Goal: Task Accomplishment & Management: Manage account settings

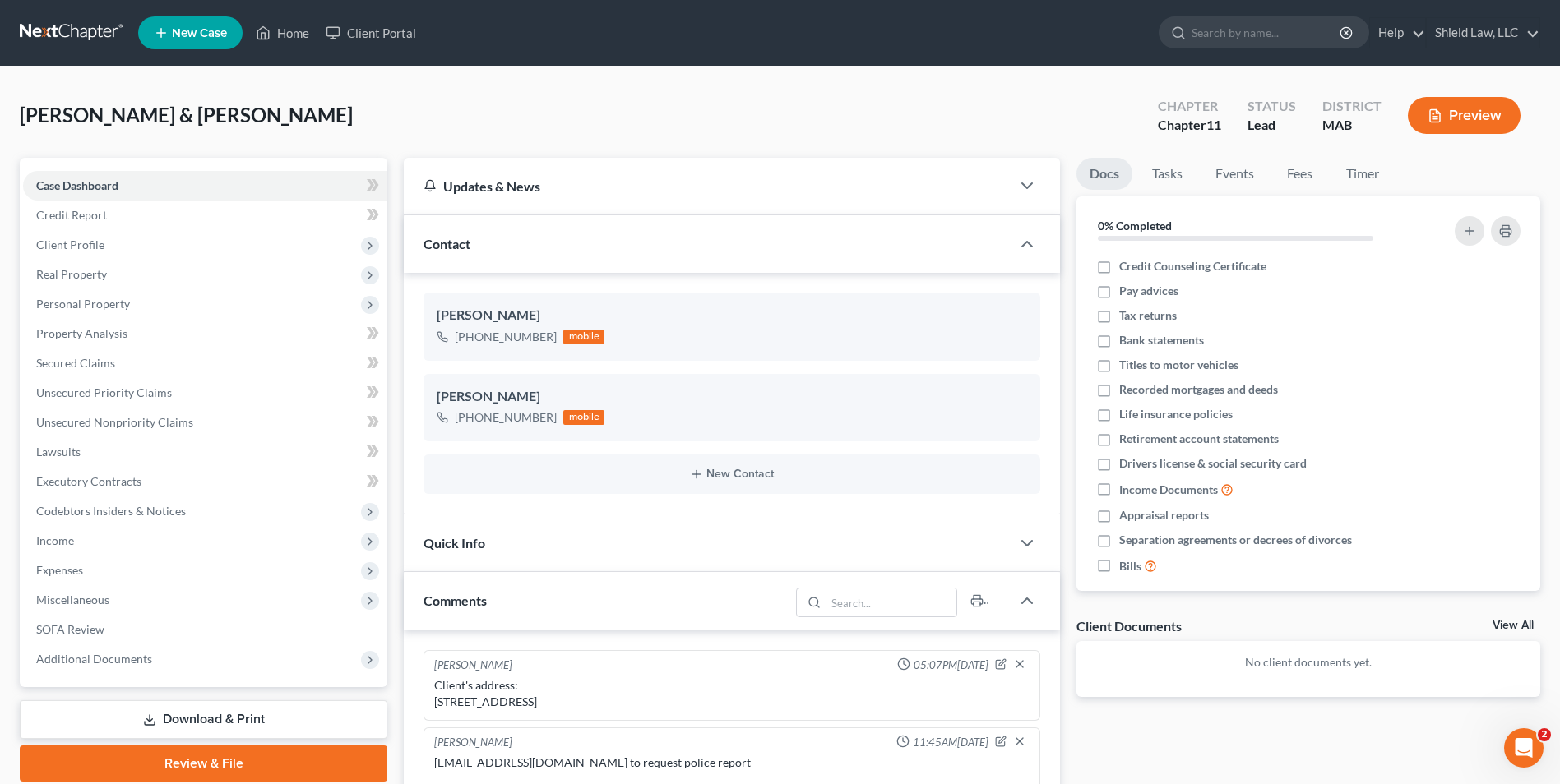
scroll to position [1586, 0]
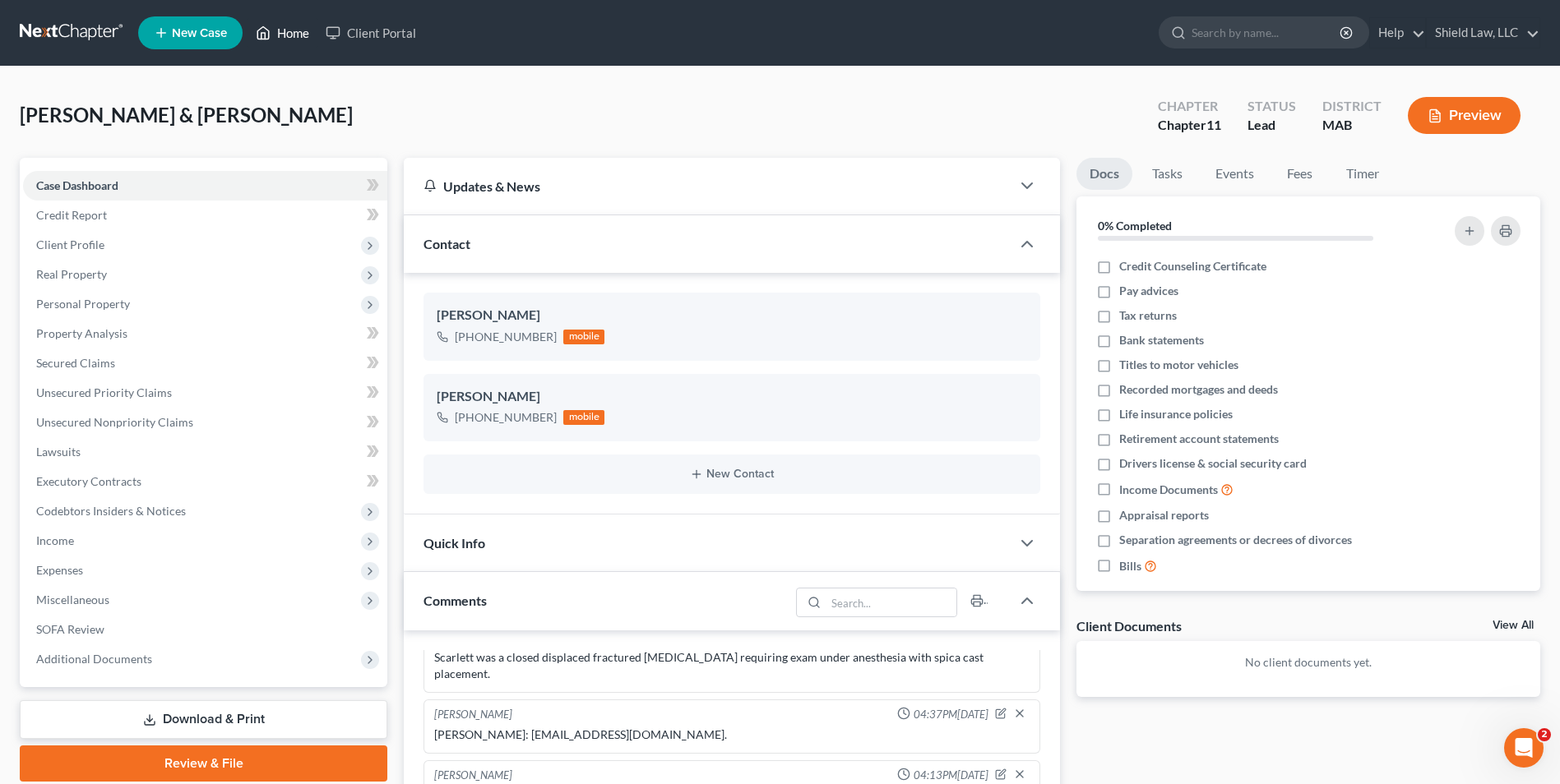
click at [271, 39] on icon at bounding box center [263, 33] width 15 height 19
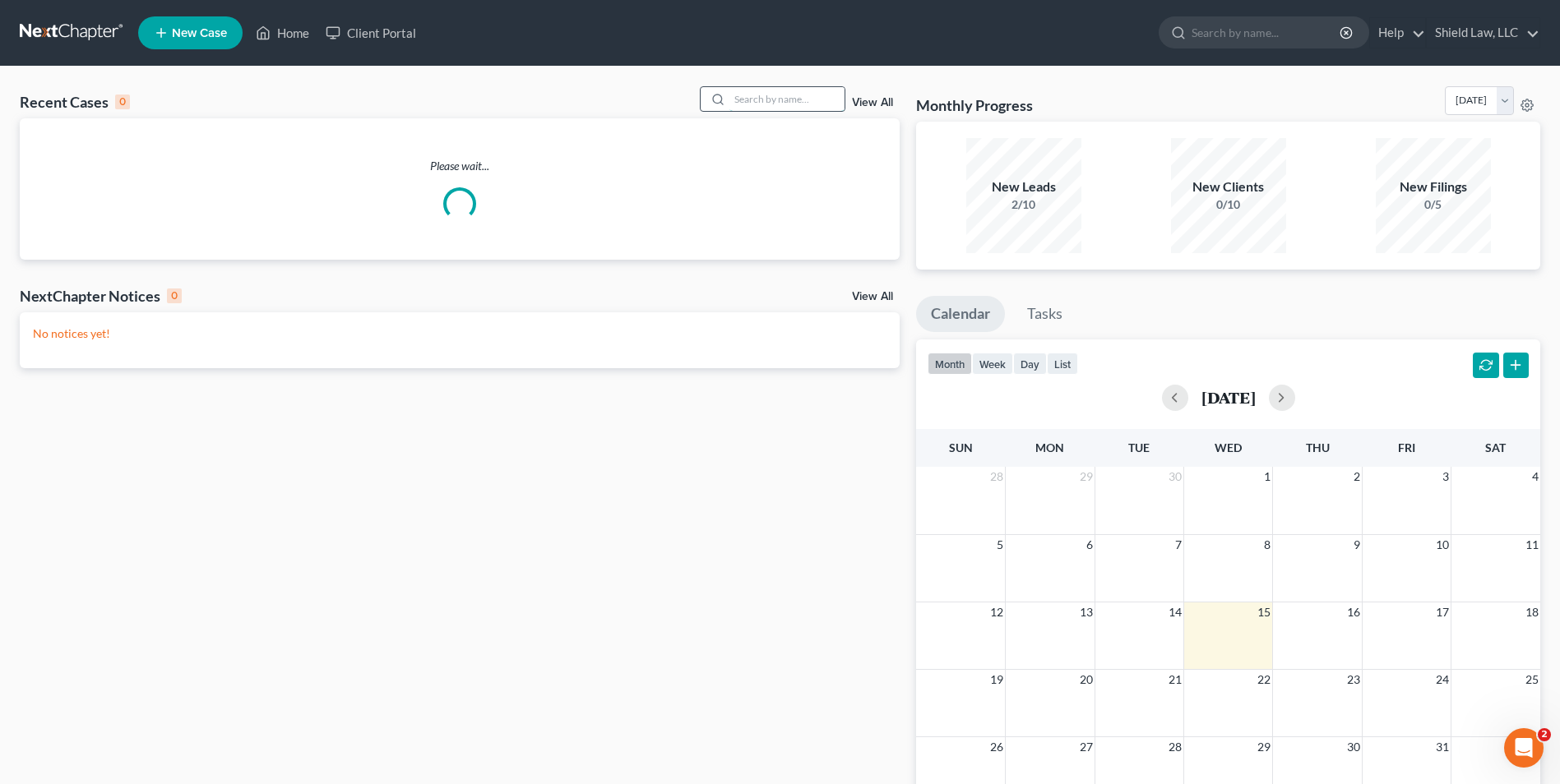
click at [774, 102] on input "search" at bounding box center [787, 99] width 115 height 24
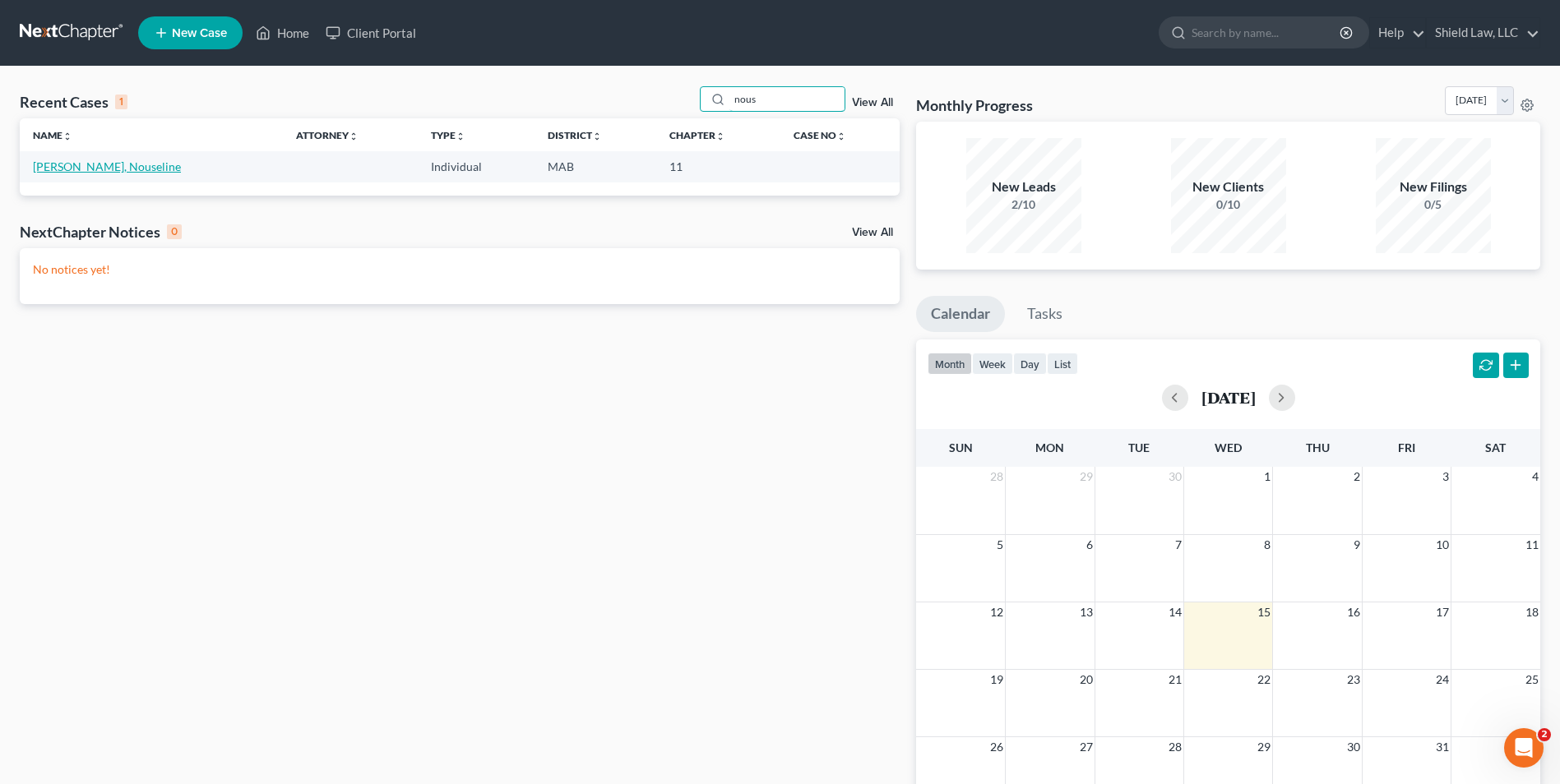
type input "nous"
click at [69, 165] on link "[PERSON_NAME], Nouseline" at bounding box center [107, 167] width 148 height 14
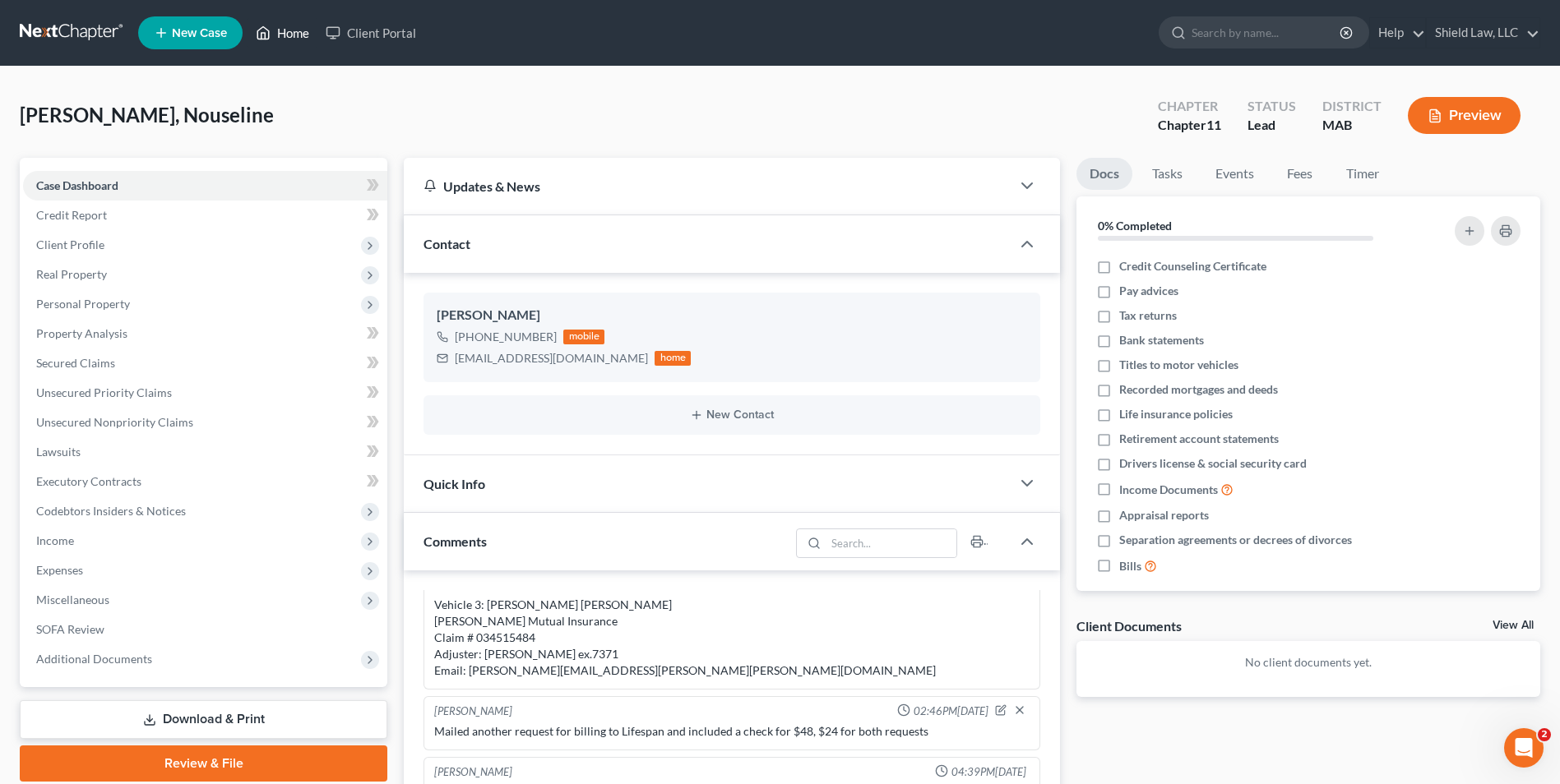
drag, startPoint x: 268, startPoint y: 28, endPoint x: 876, endPoint y: 100, distance: 612.2
click at [268, 28] on icon at bounding box center [263, 33] width 15 height 19
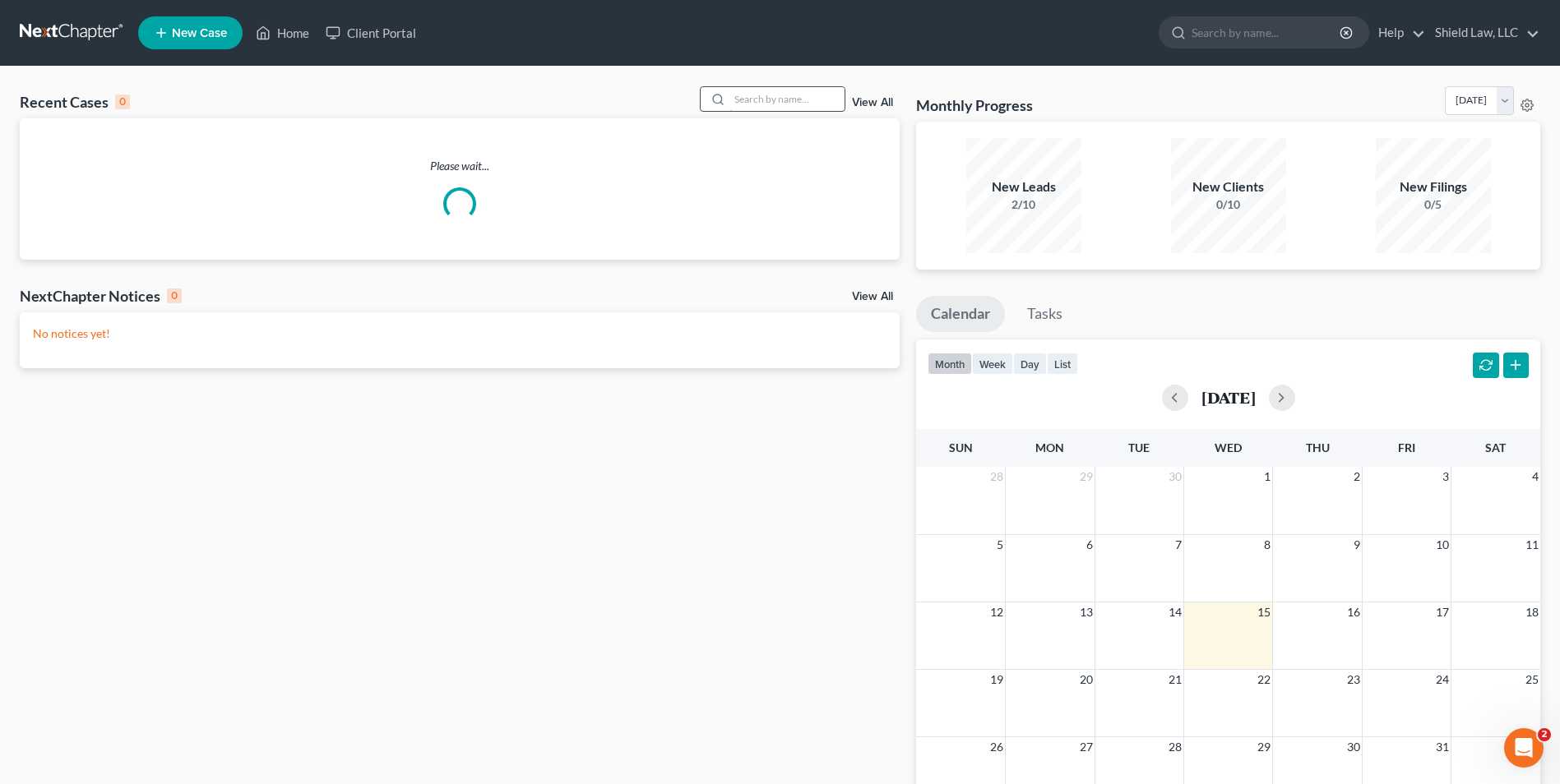
click at [814, 95] on input "search" at bounding box center [787, 99] width 115 height 24
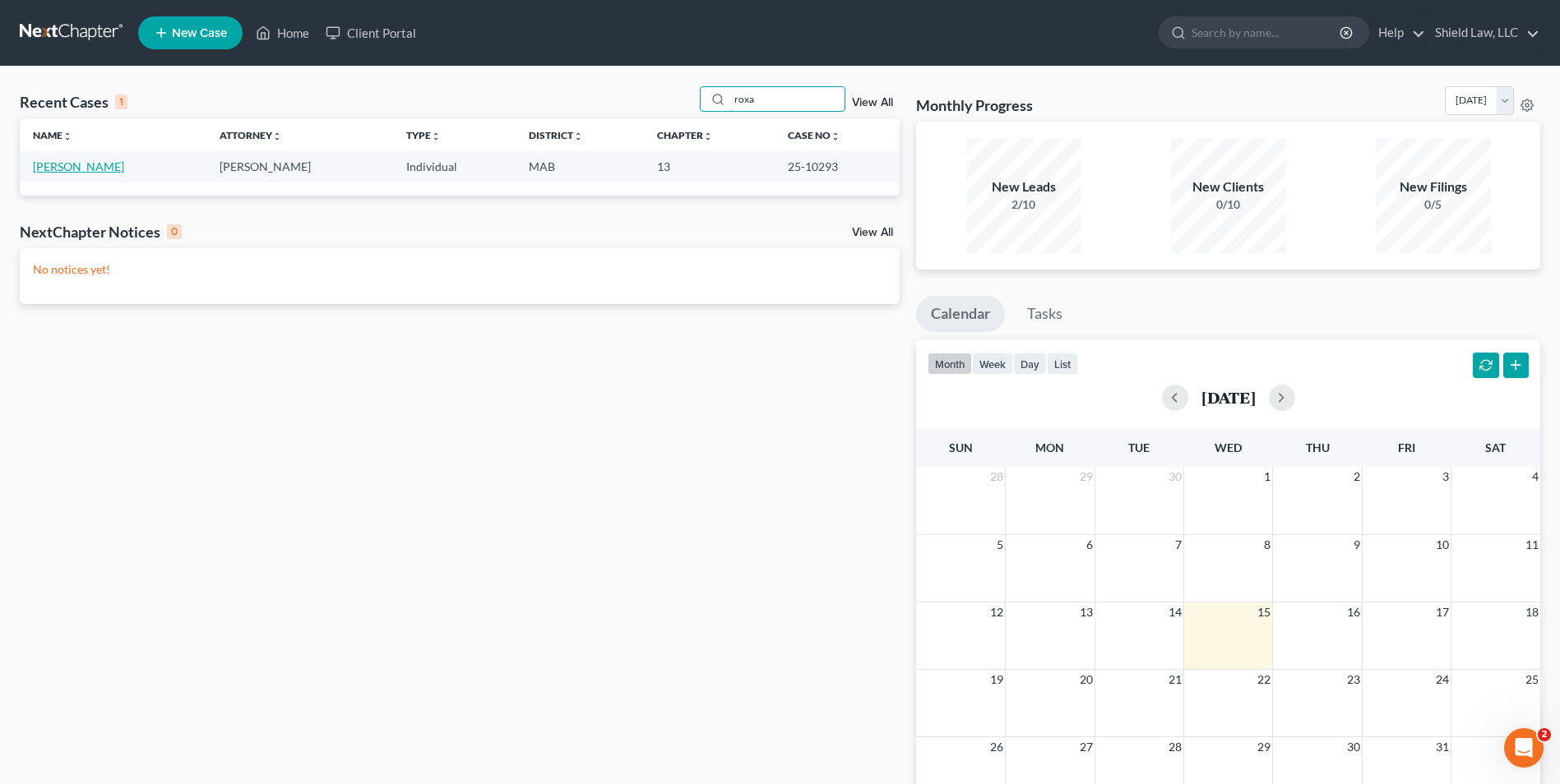
type input "roxa"
click at [84, 170] on link "[PERSON_NAME]" at bounding box center [79, 167] width 91 height 14
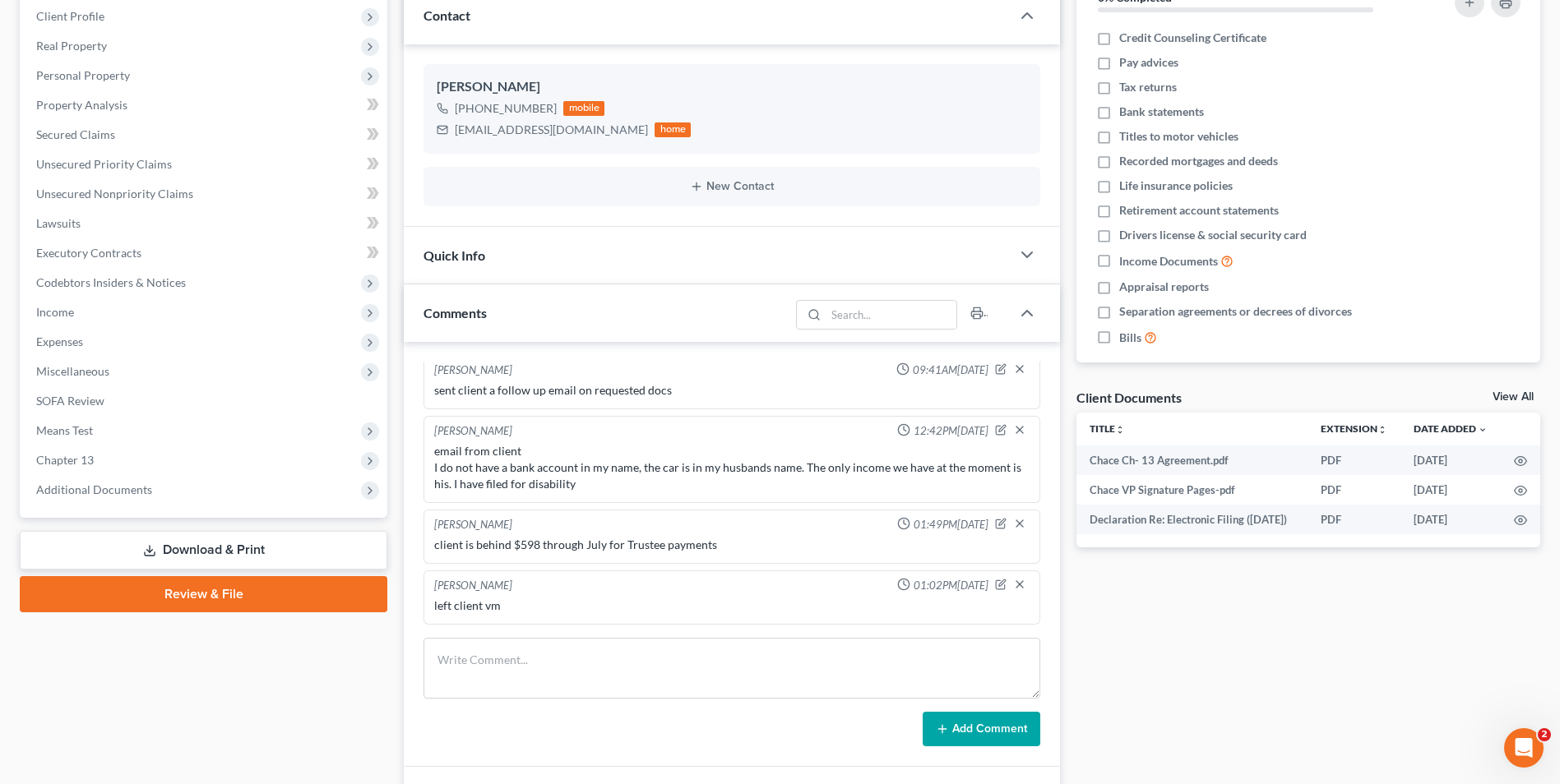
scroll to position [201, 0]
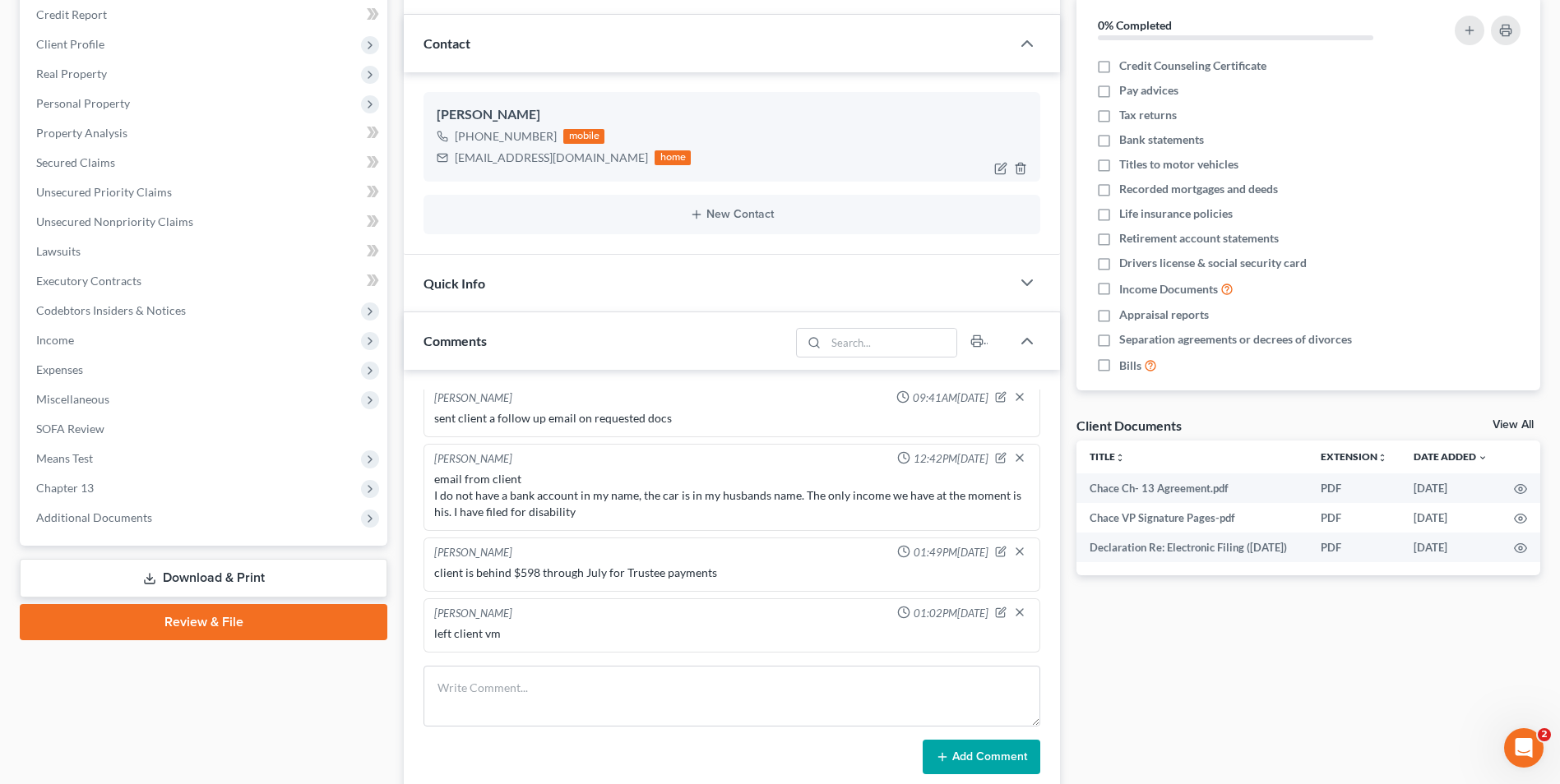
drag, startPoint x: 454, startPoint y: 158, endPoint x: 631, endPoint y: 158, distance: 177.0
click at [631, 158] on div "[EMAIL_ADDRESS][DOMAIN_NAME] home" at bounding box center [564, 158] width 254 height 21
copy div "[EMAIL_ADDRESS][DOMAIN_NAME]"
click at [559, 703] on textarea at bounding box center [732, 696] width 617 height 61
paste textarea "We received an email from your mortgage company regarding your payments. They a…"
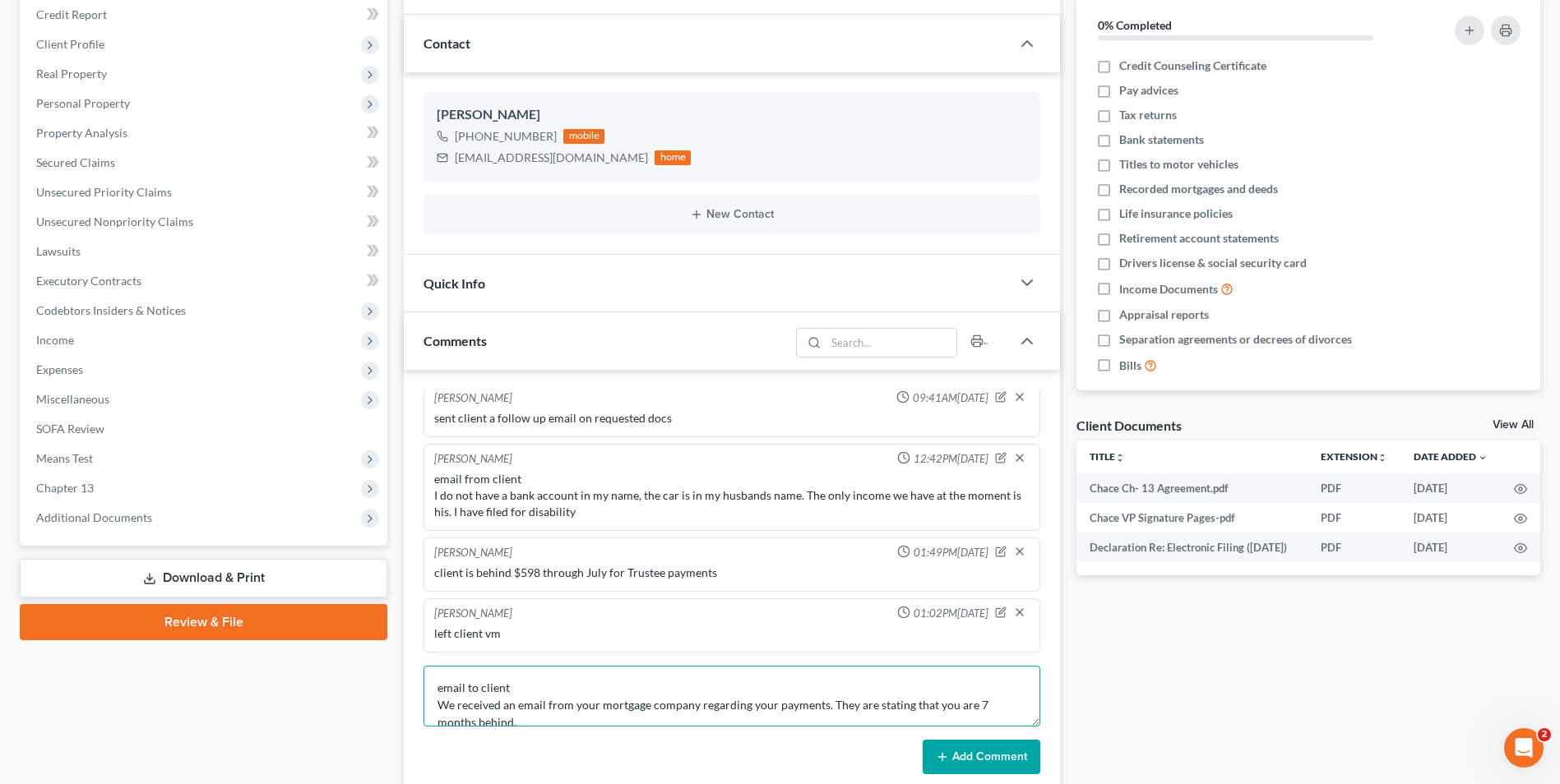
scroll to position [39, 0]
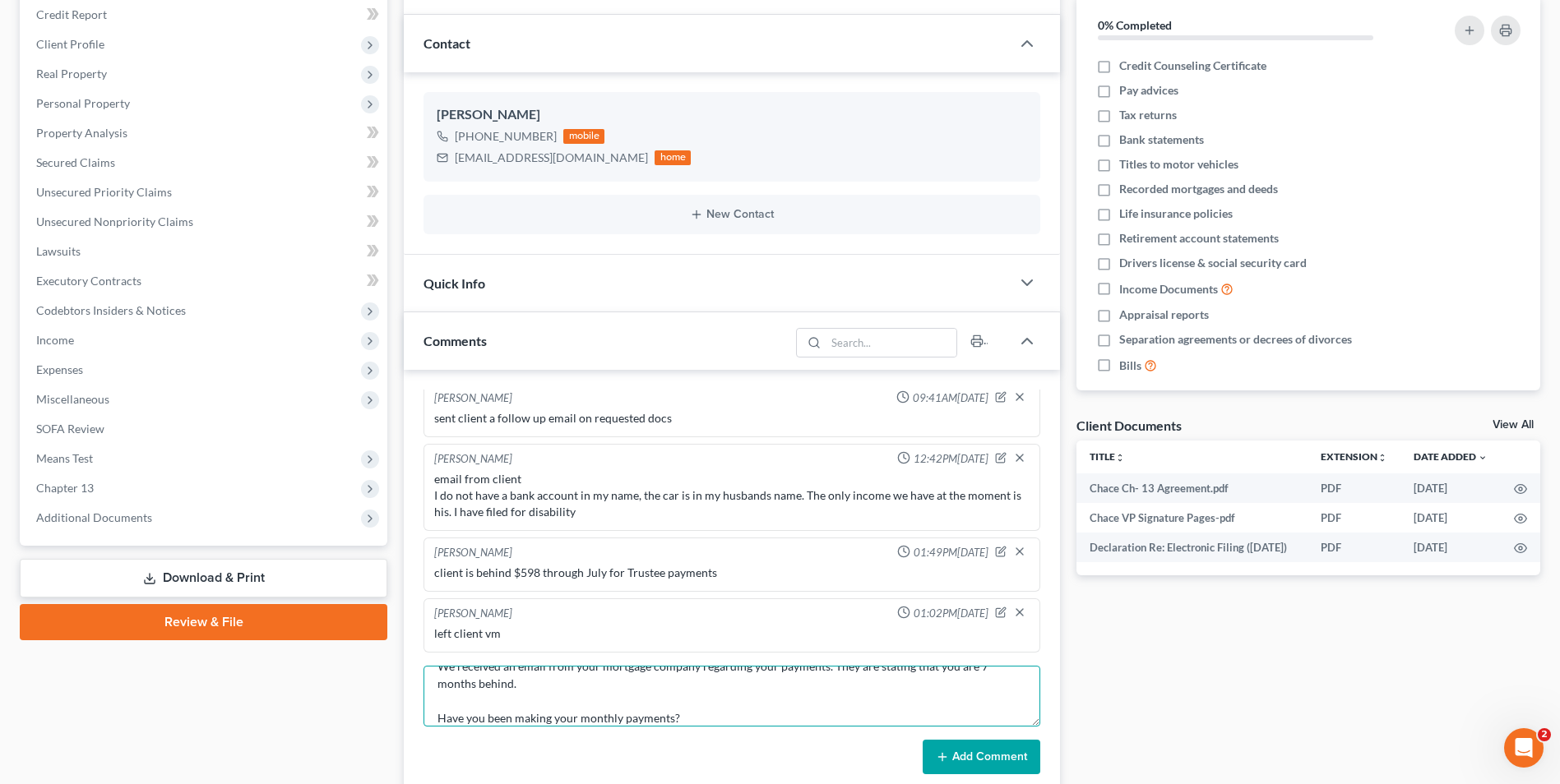
type textarea "email to client We received an email from your mortgage company regarding your …"
click at [983, 752] on button "Add Comment" at bounding box center [981, 758] width 117 height 35
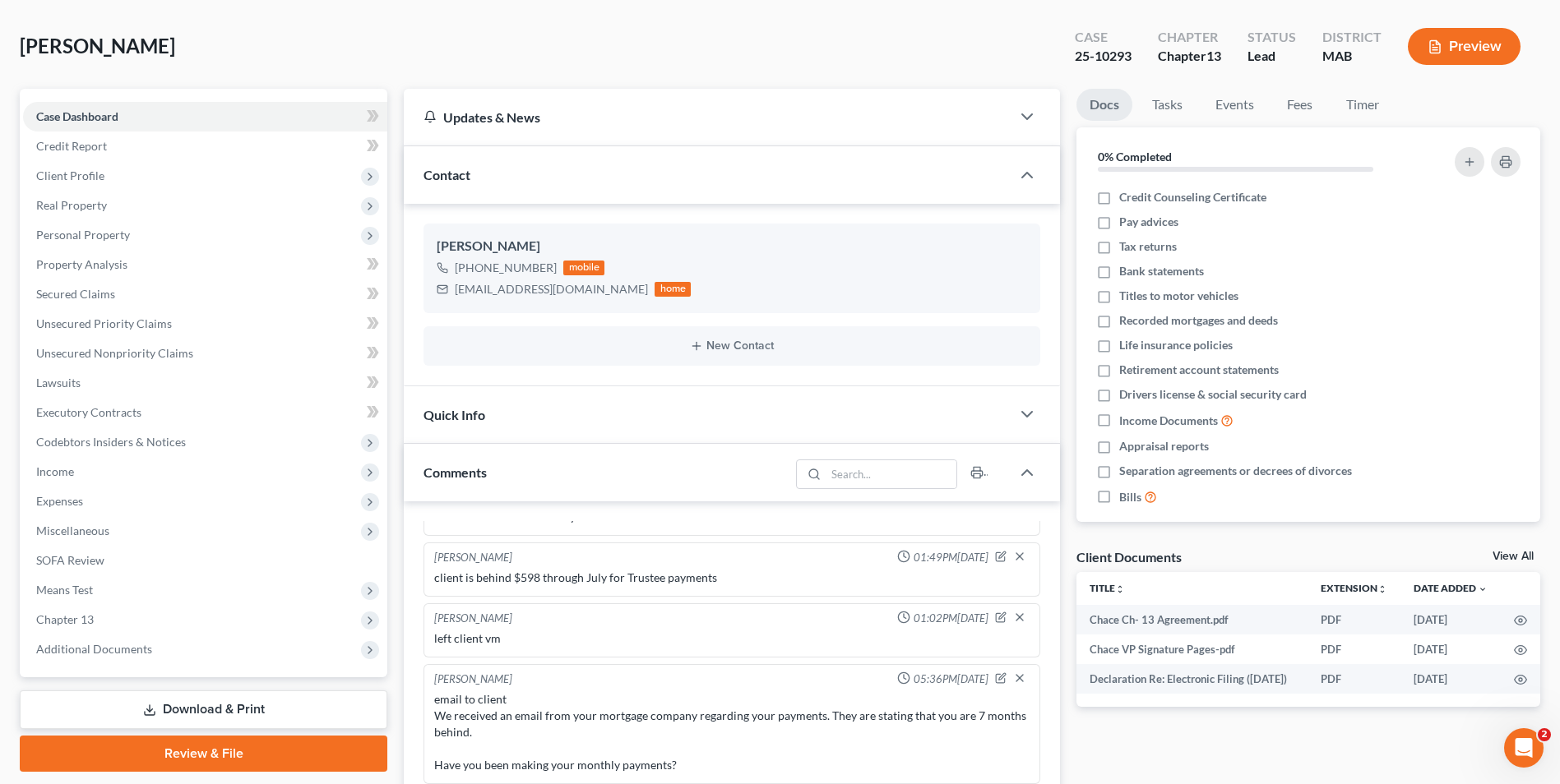
scroll to position [0, 0]
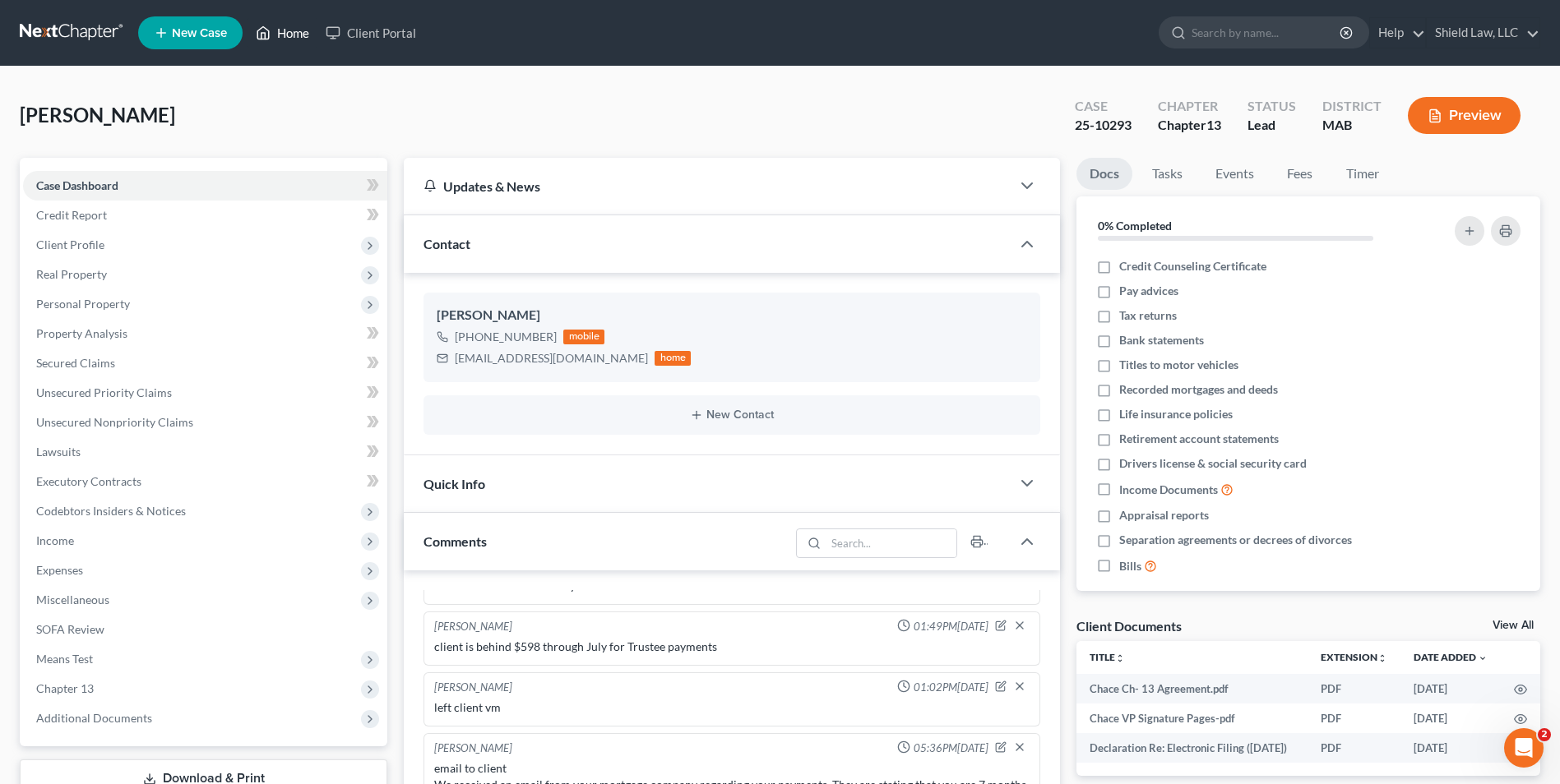
click at [279, 38] on link "Home" at bounding box center [282, 33] width 70 height 30
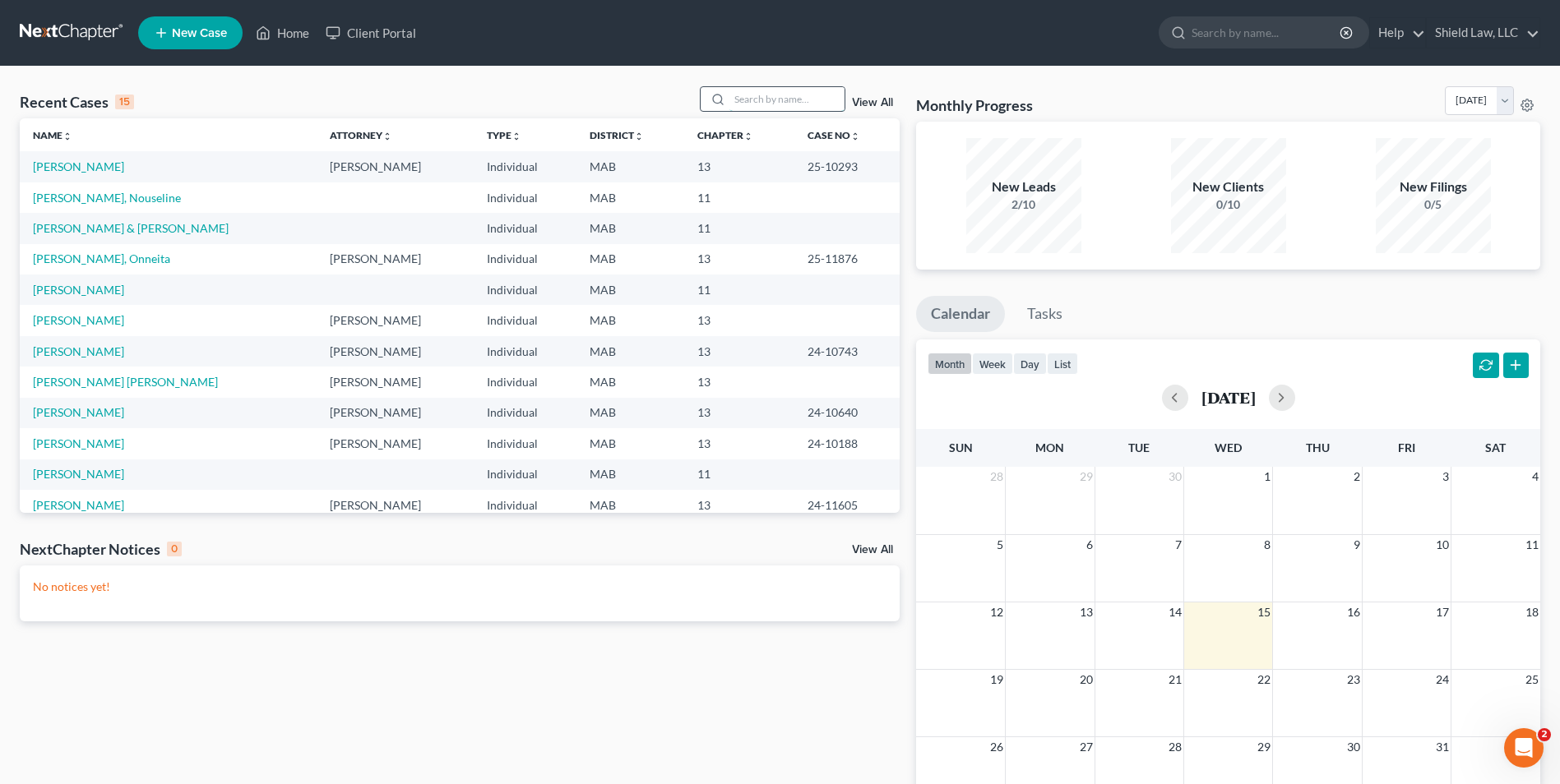
click at [783, 105] on input "search" at bounding box center [787, 99] width 115 height 24
type input "romiza"
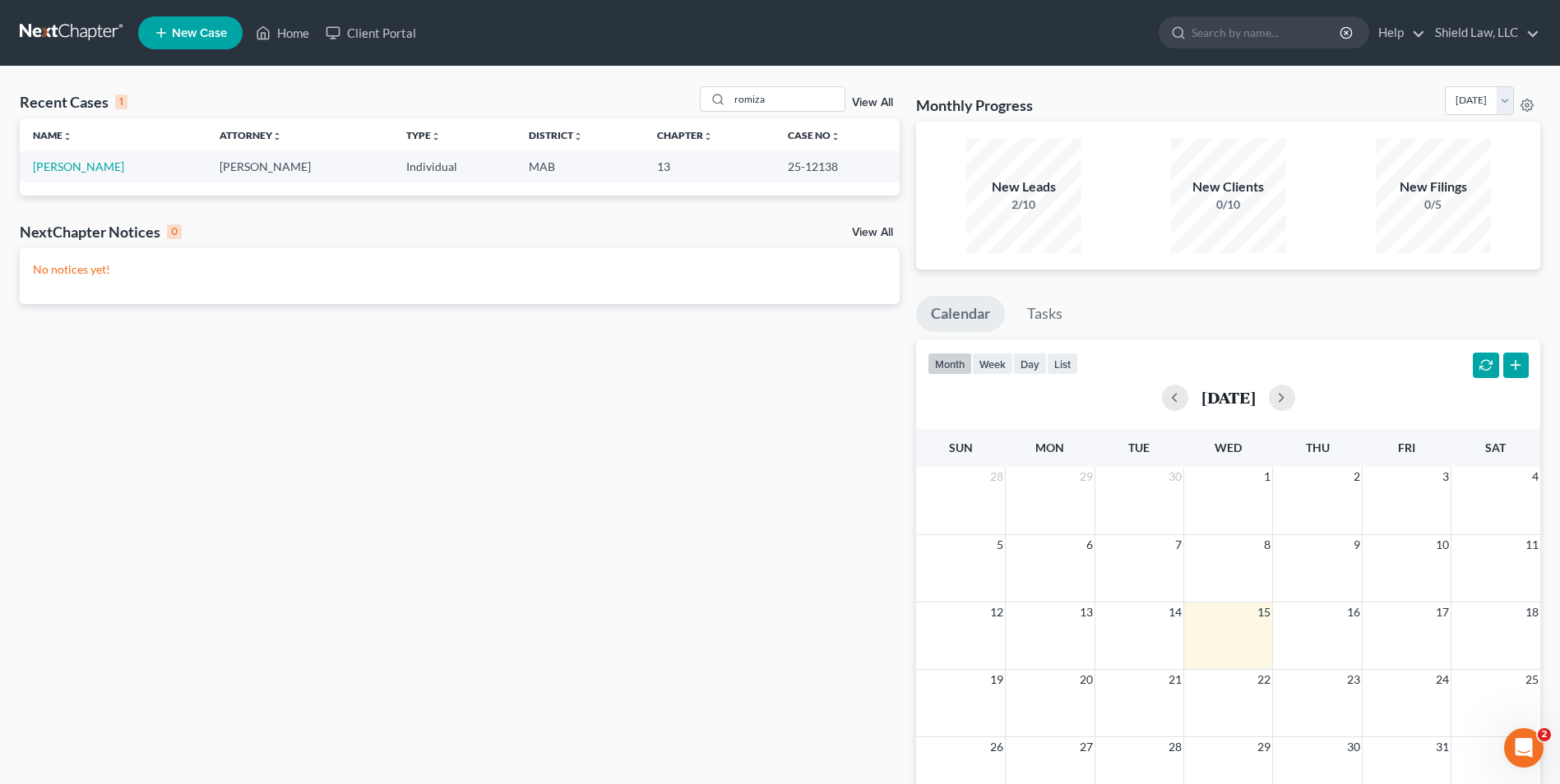
click at [50, 180] on td "[PERSON_NAME]" at bounding box center [112, 166] width 187 height 30
click at [58, 168] on link "[PERSON_NAME]" at bounding box center [79, 167] width 91 height 14
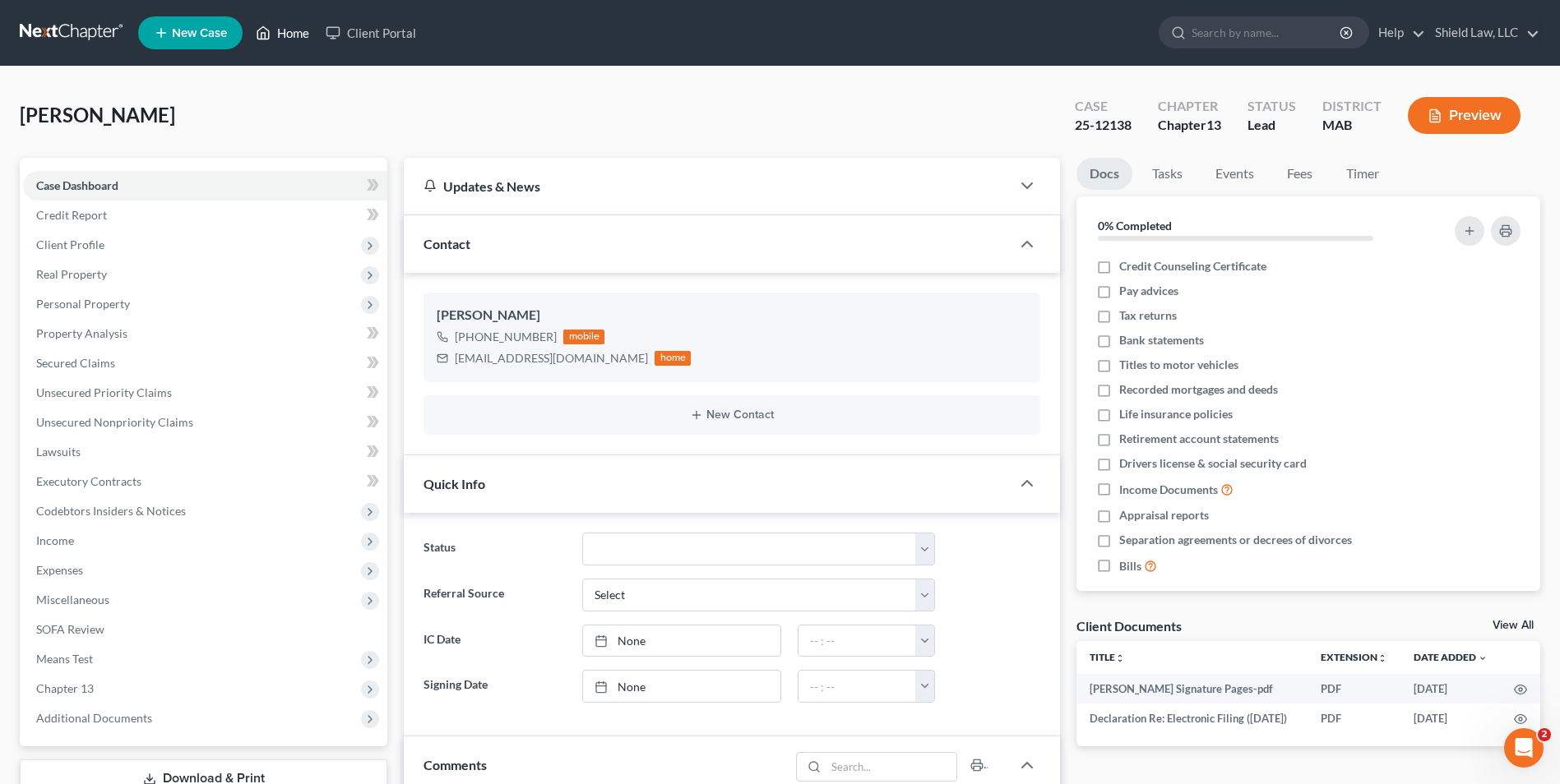
drag, startPoint x: 283, startPoint y: 35, endPoint x: 876, endPoint y: 128, distance: 600.2
click at [283, 35] on link "Home" at bounding box center [282, 33] width 70 height 30
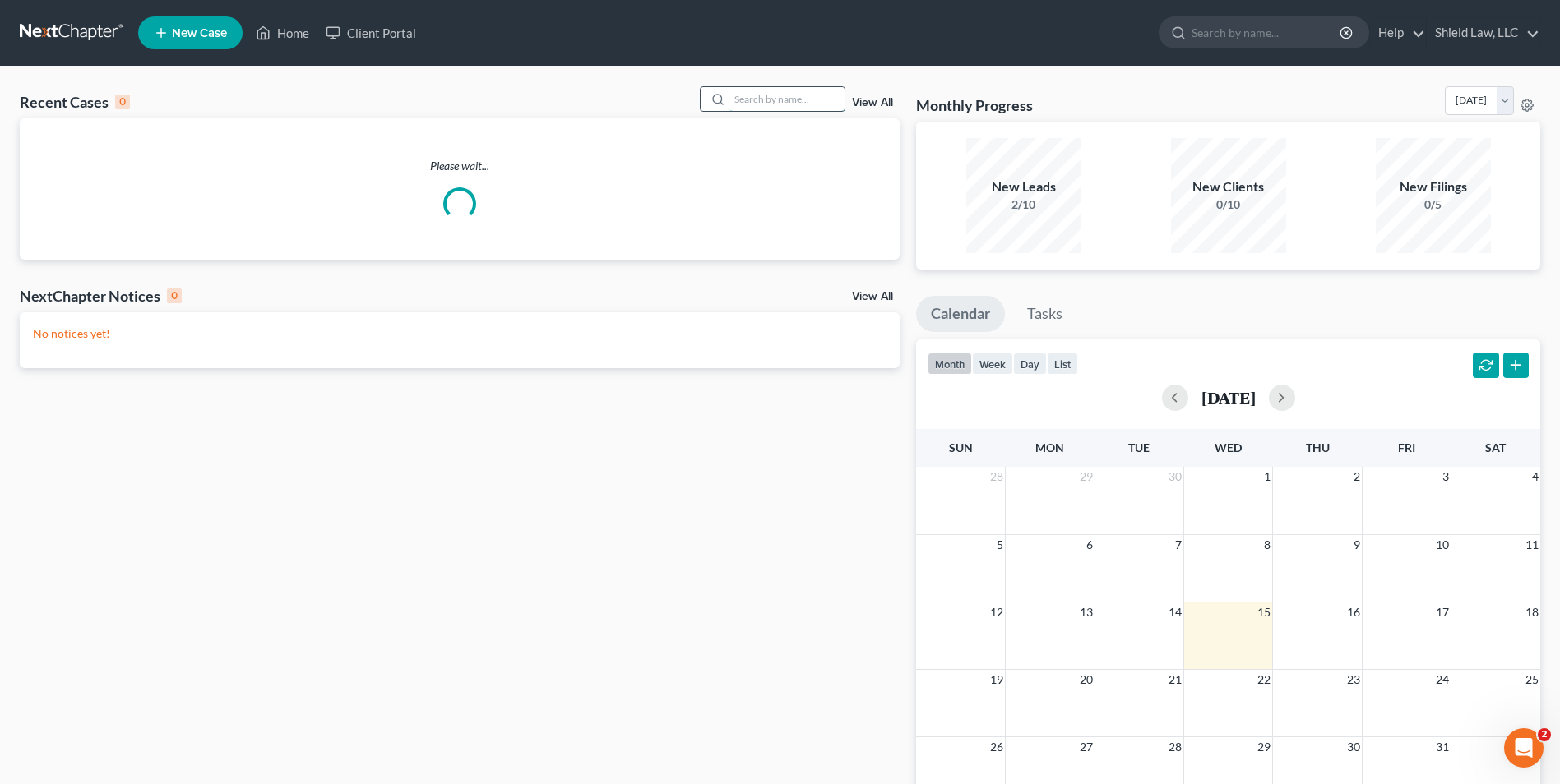
click at [771, 101] on input "search" at bounding box center [787, 99] width 115 height 24
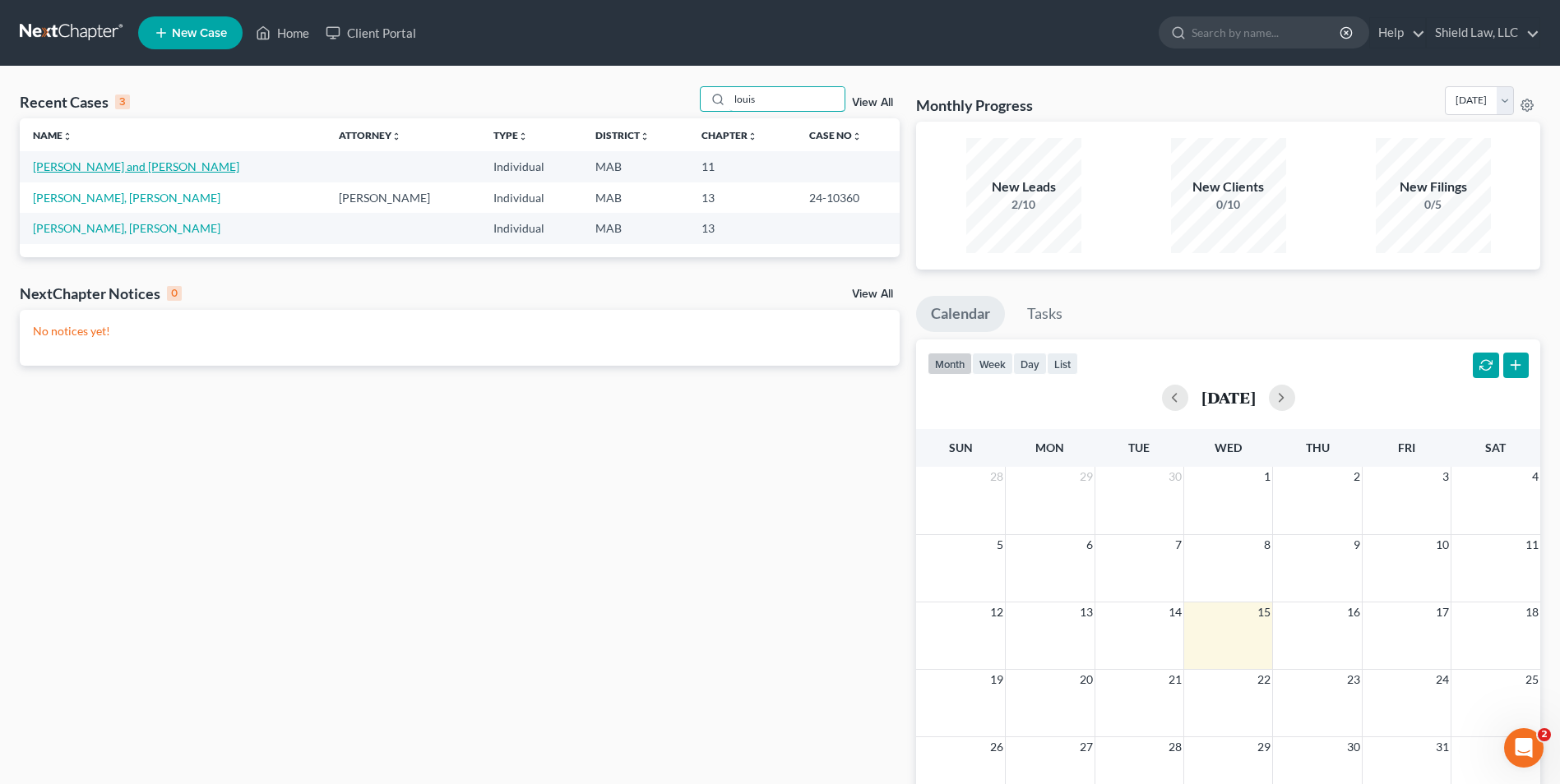
type input "louis"
click at [75, 166] on link "[PERSON_NAME] and [PERSON_NAME]" at bounding box center [136, 167] width 207 height 14
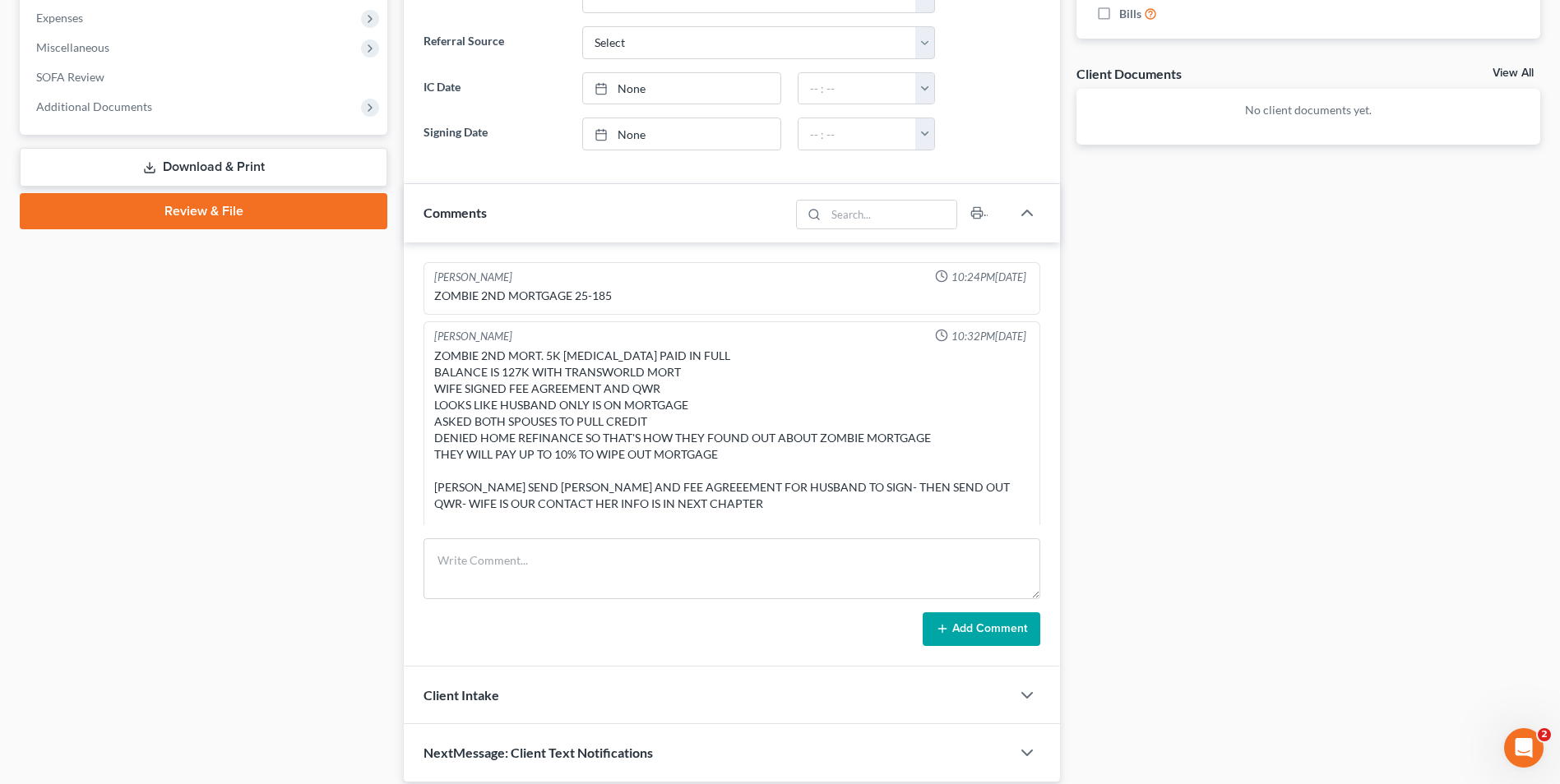
scroll to position [417, 0]
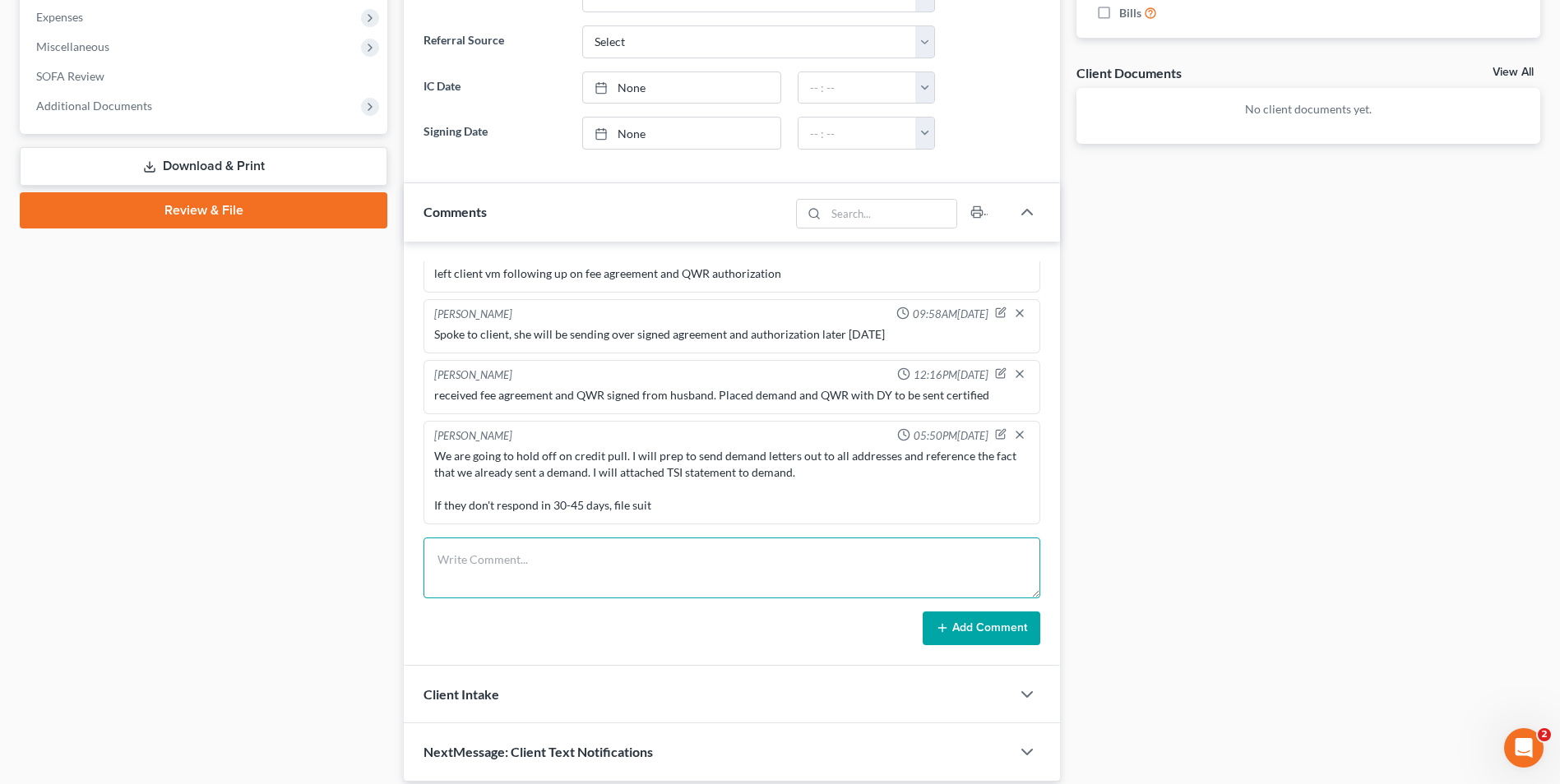
click at [641, 572] on textarea at bounding box center [732, 568] width 617 height 61
paste textarea "PHH demand - delivered [DATE] Transworld Demand sent to Registered Agent - No u…"
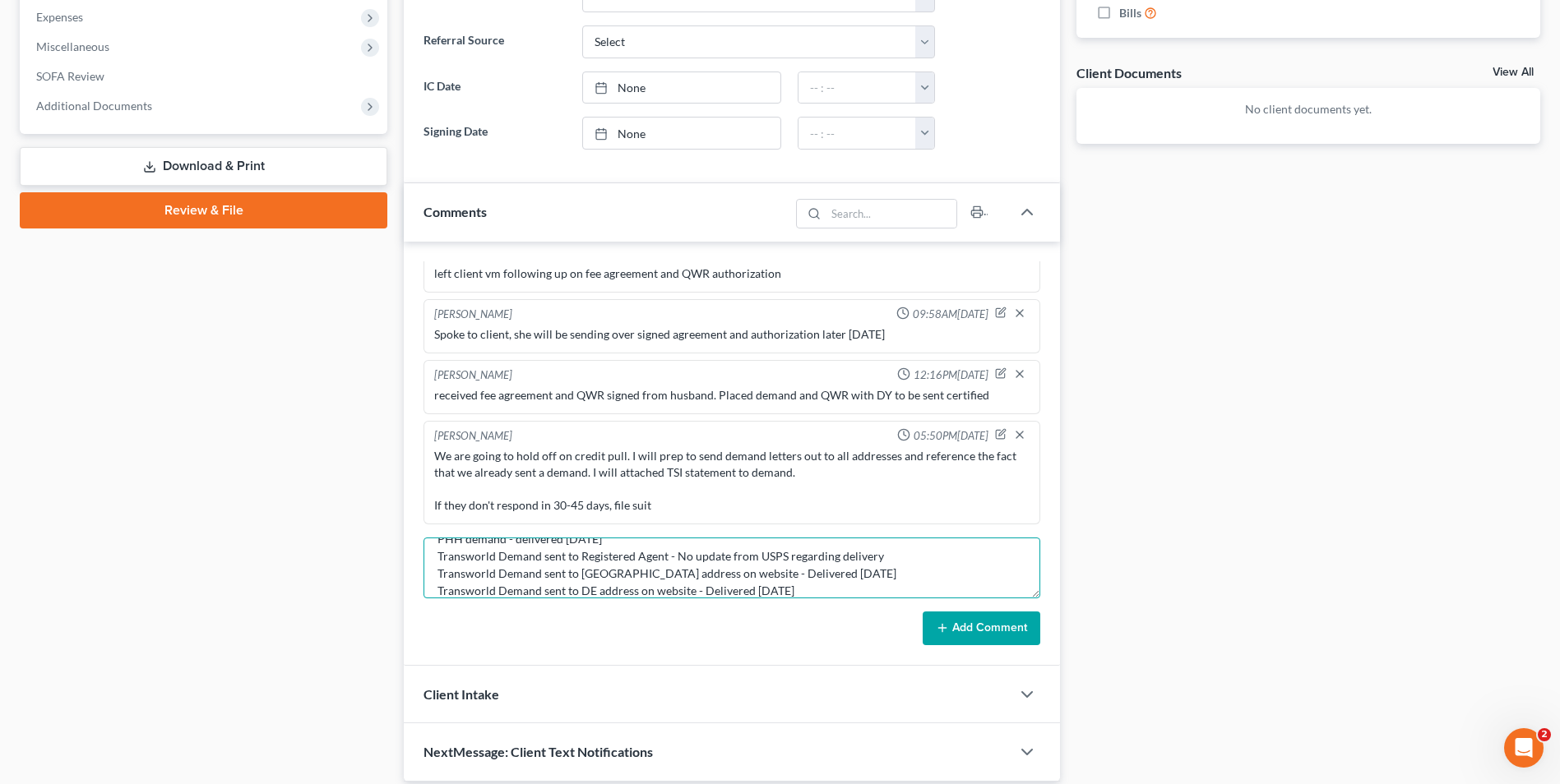
type textarea "PHH demand - delivered [DATE] Transworld Demand sent to Registered Agent - No u…"
click at [974, 624] on button "Add Comment" at bounding box center [981, 629] width 117 height 35
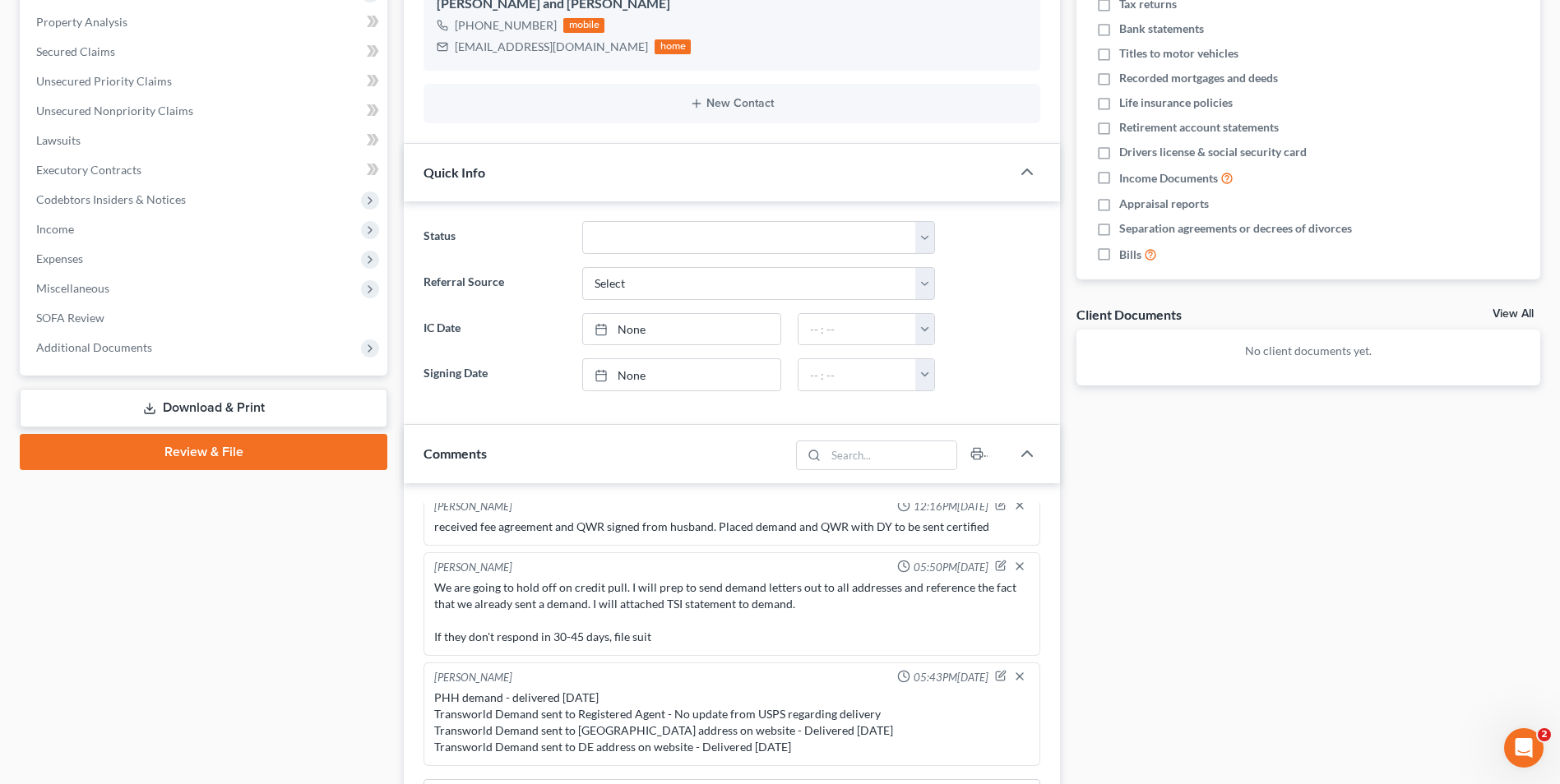
scroll to position [0, 0]
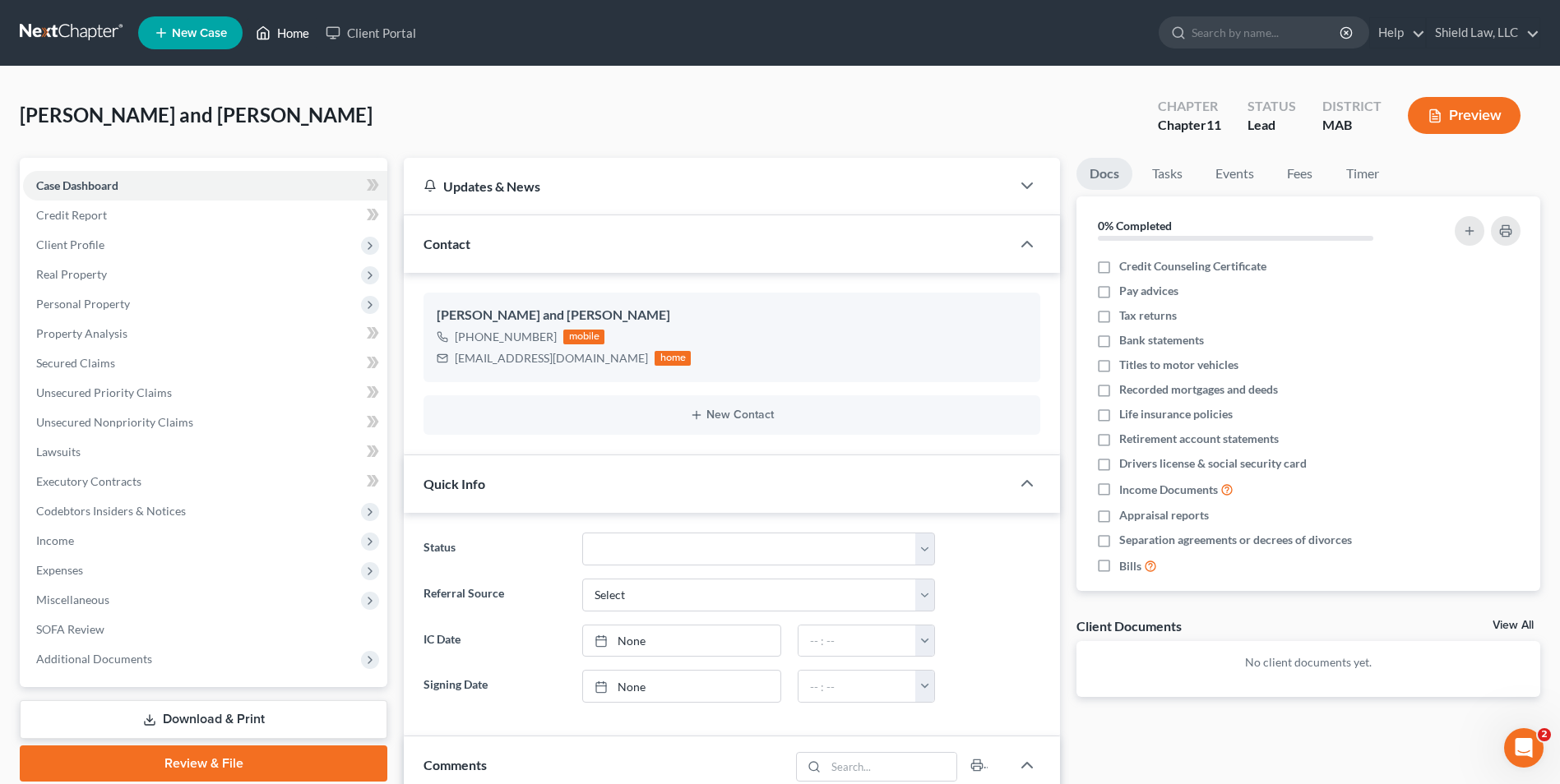
drag, startPoint x: 296, startPoint y: 33, endPoint x: 633, endPoint y: 86, distance: 341.1
click at [296, 33] on link "Home" at bounding box center [282, 33] width 70 height 30
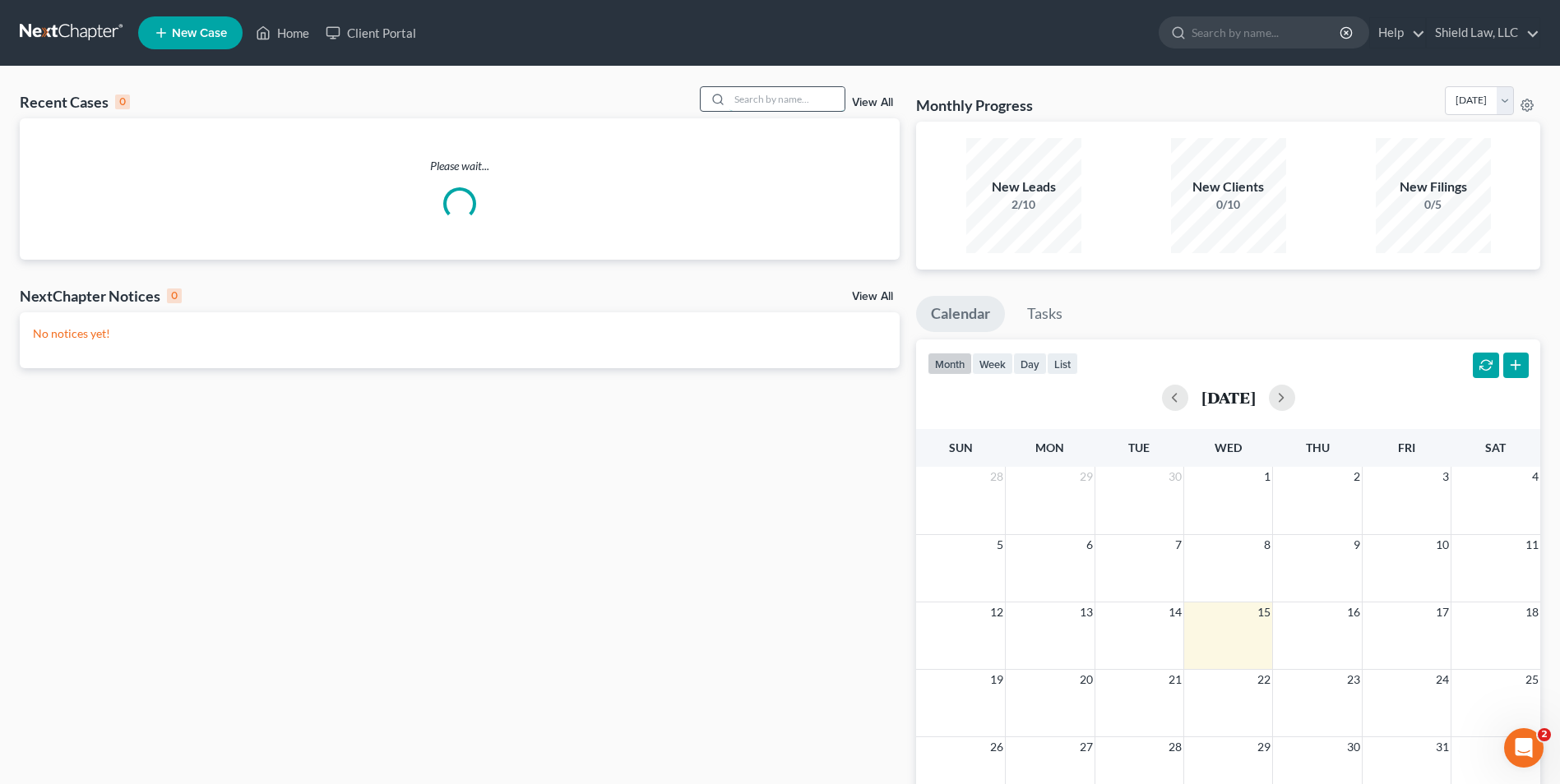
click at [759, 103] on input "search" at bounding box center [787, 99] width 115 height 24
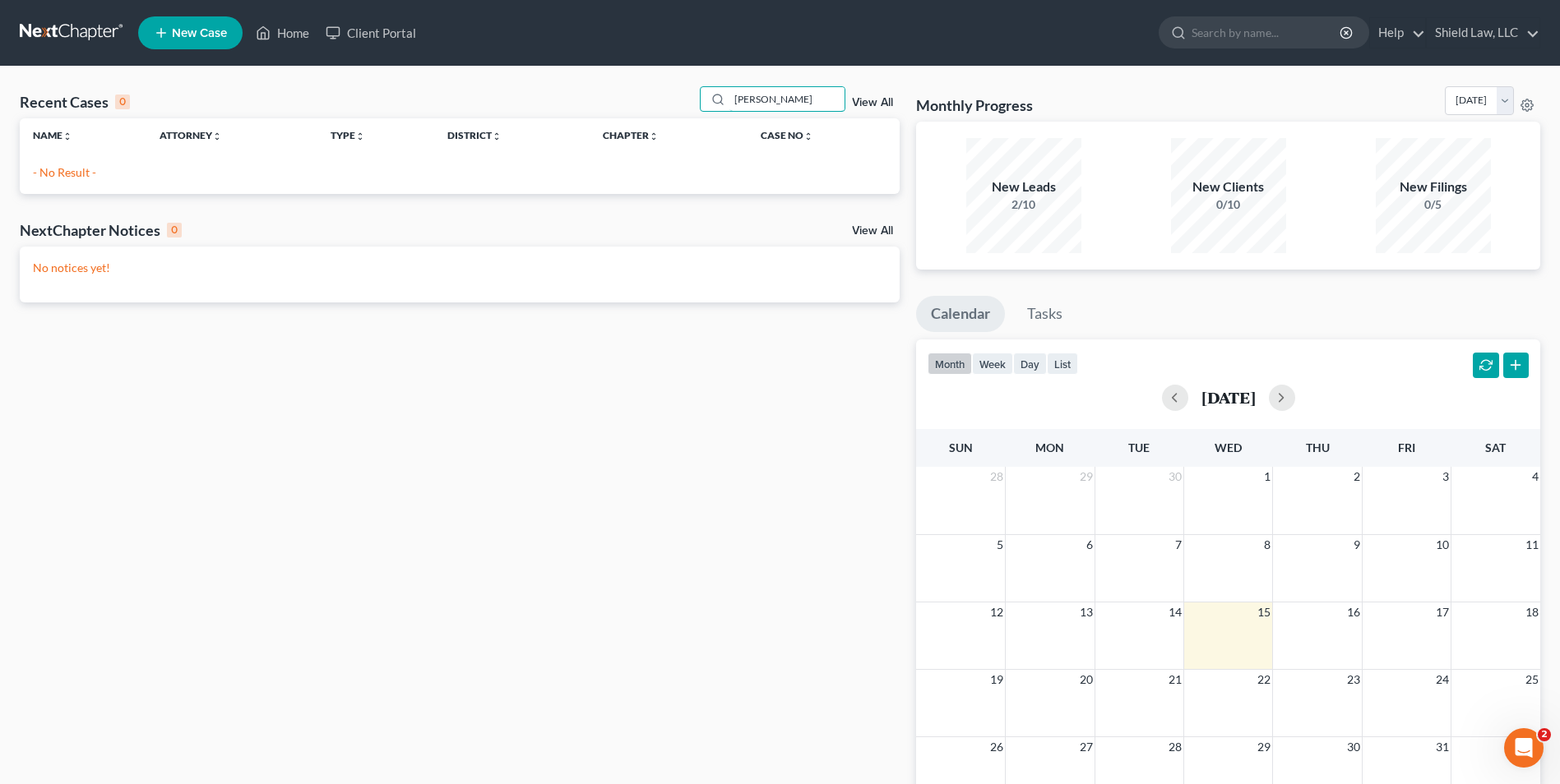
type input "[PERSON_NAME]"
